Goal: Task Accomplishment & Management: Manage account settings

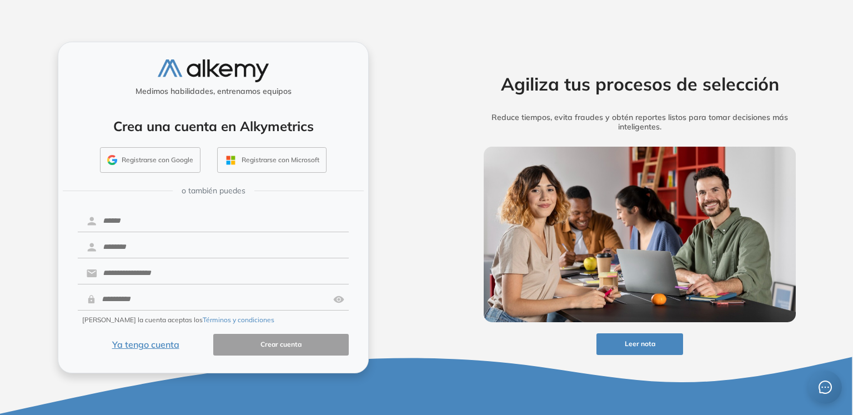
click at [159, 347] on button "Ya tengo cuenta" at bounding box center [145, 345] width 135 height 22
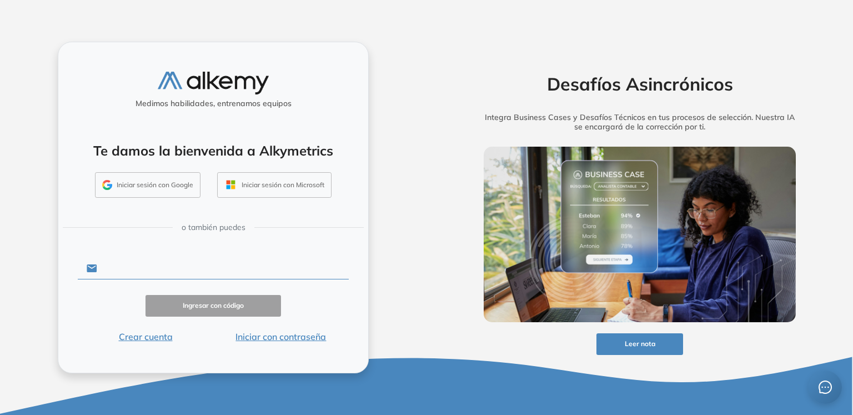
click at [218, 266] on input "text" at bounding box center [222, 268] width 251 height 21
type input "**********"
click at [277, 335] on button "Iniciar con contraseña" at bounding box center [280, 336] width 135 height 13
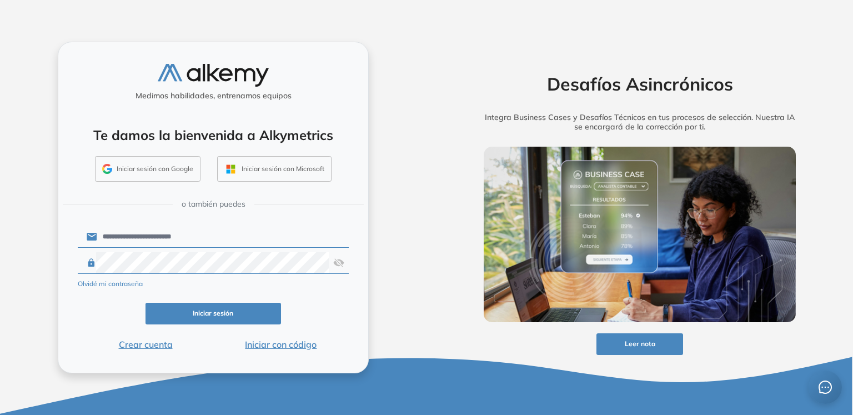
click at [244, 307] on button "Iniciar sesión" at bounding box center [212, 314] width 135 height 22
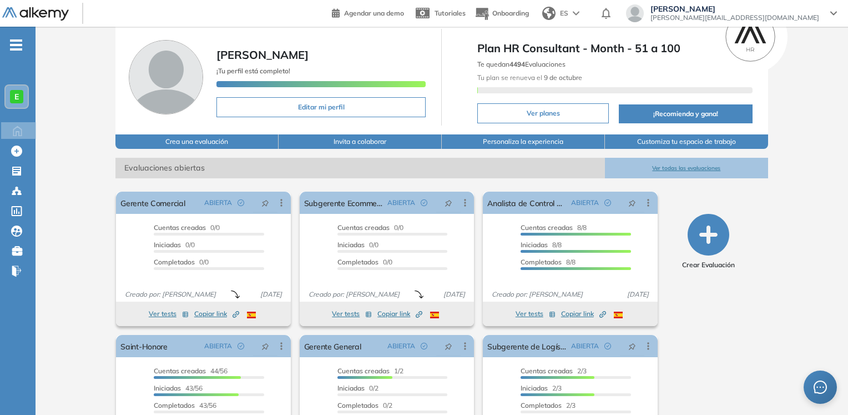
scroll to position [56, 0]
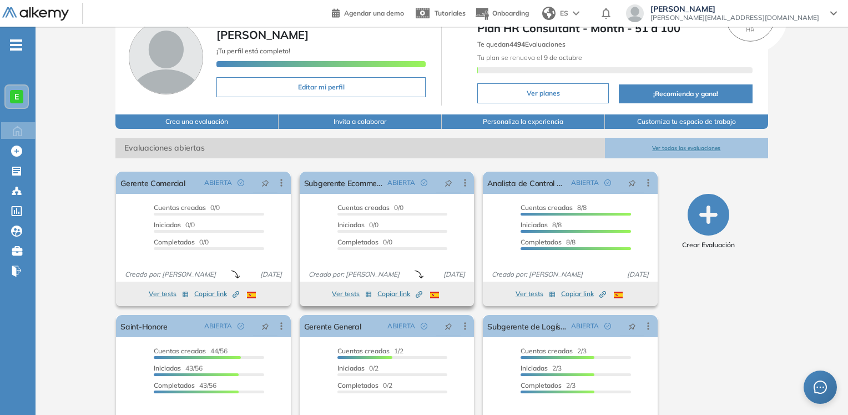
click at [381, 294] on span "Copiar link Created by potrace 1.16, written by Peter Selinger 2001-2019" at bounding box center [399, 294] width 45 height 10
